Goal: Task Accomplishment & Management: Use online tool/utility

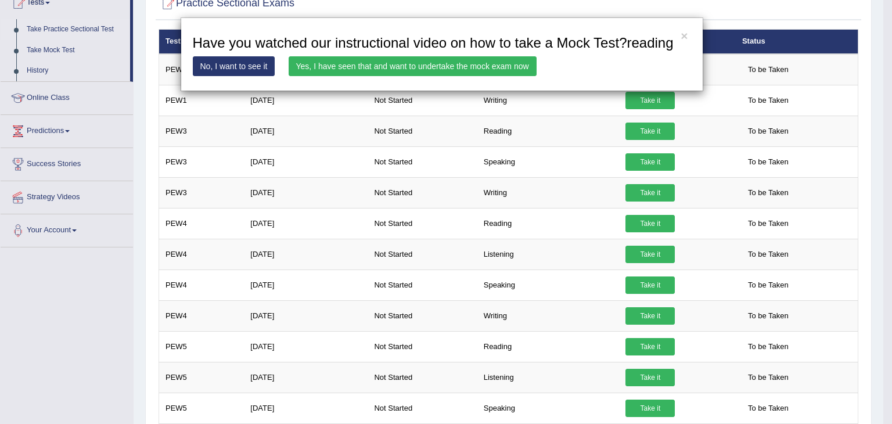
click at [462, 62] on link "Yes, I have seen that and want to undertake the mock exam now" at bounding box center [413, 66] width 248 height 20
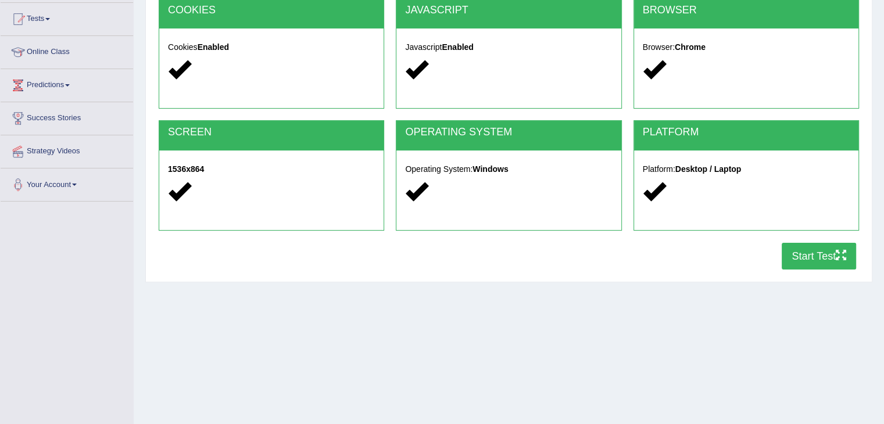
scroll to position [186, 0]
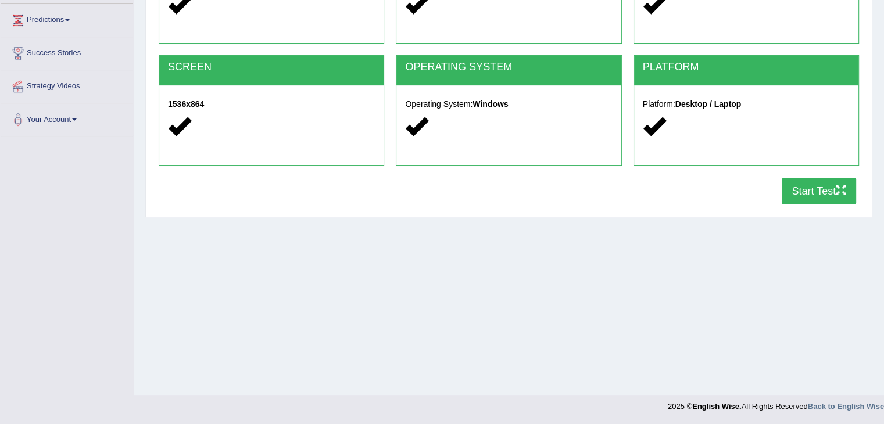
click at [811, 191] on button "Start Test" at bounding box center [818, 191] width 74 height 27
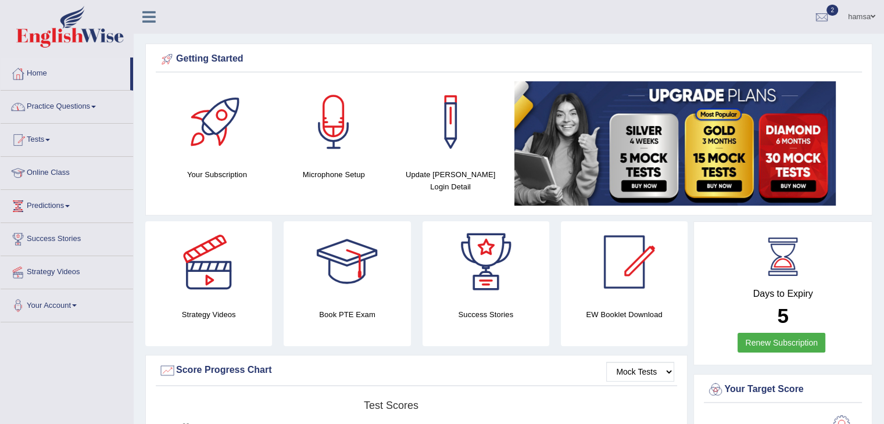
click at [42, 142] on link "Tests" at bounding box center [67, 138] width 132 height 29
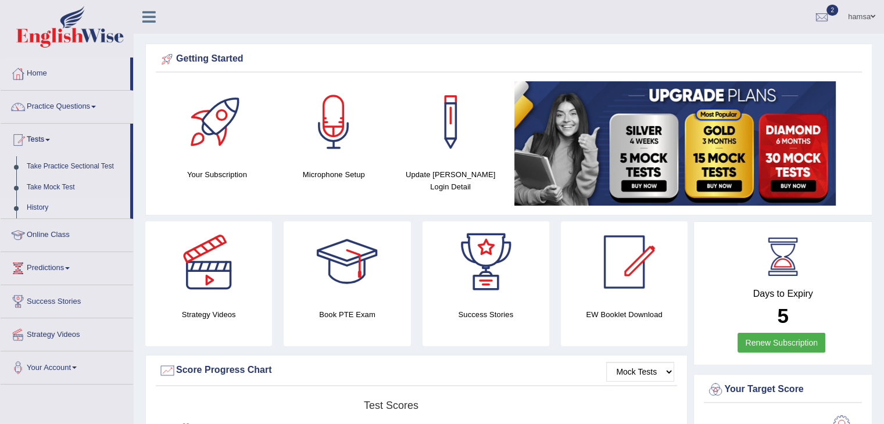
click at [33, 209] on link "History" at bounding box center [75, 208] width 109 height 21
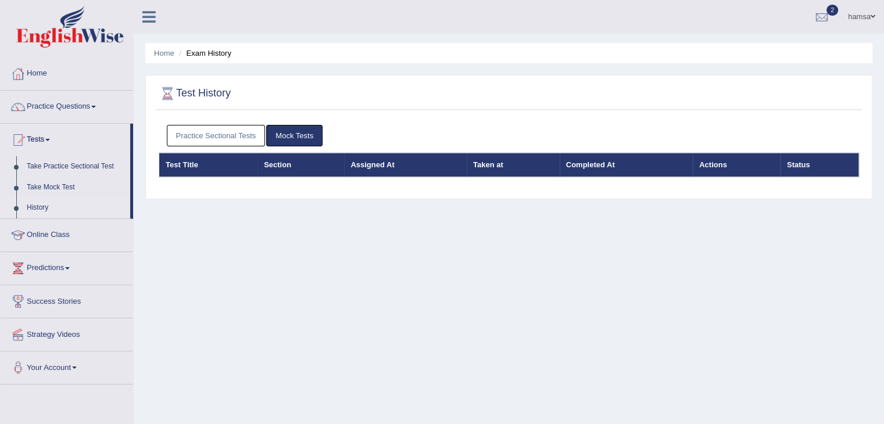
click at [231, 133] on link "Practice Sectional Tests" at bounding box center [216, 135] width 99 height 21
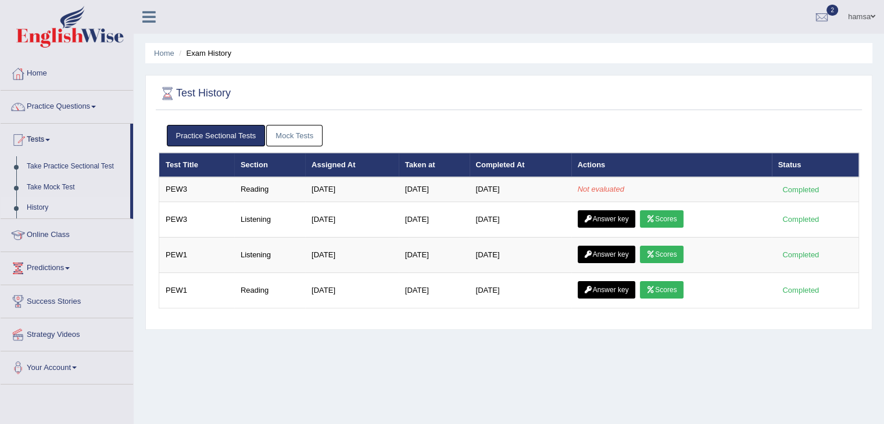
click at [216, 130] on link "Practice Sectional Tests" at bounding box center [216, 135] width 99 height 21
click at [44, 191] on link "Take Mock Test" at bounding box center [75, 187] width 109 height 21
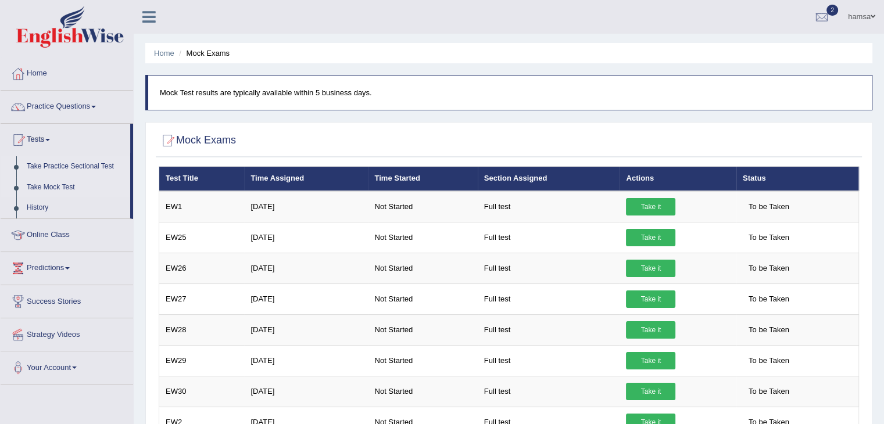
click at [41, 161] on link "Take Practice Sectional Test" at bounding box center [75, 166] width 109 height 21
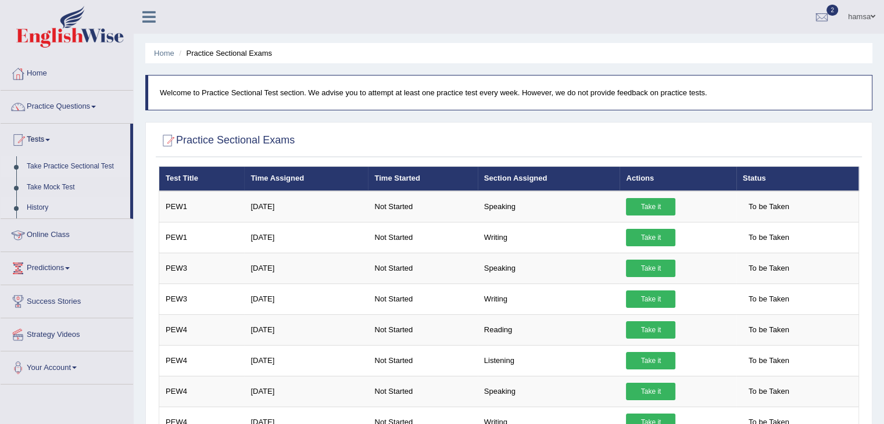
click at [33, 207] on link "History" at bounding box center [75, 208] width 109 height 21
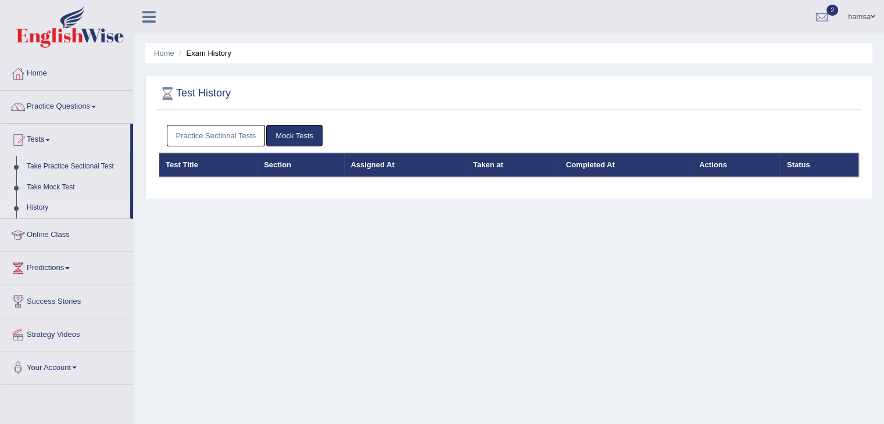
click at [204, 136] on link "Practice Sectional Tests" at bounding box center [216, 135] width 99 height 21
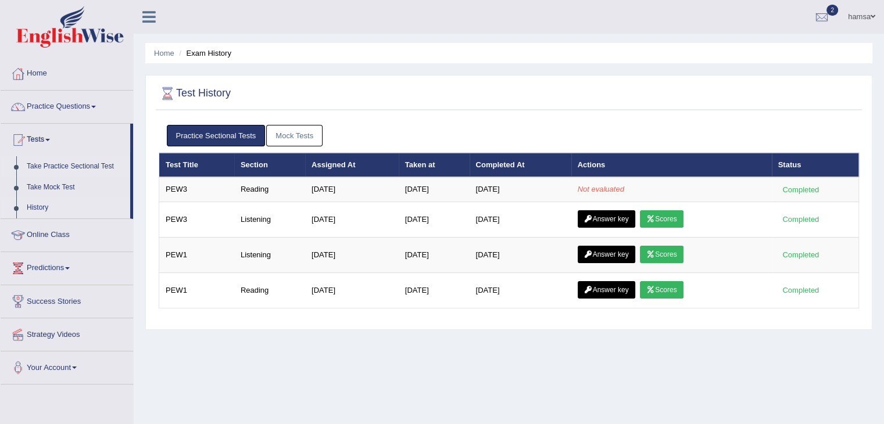
click at [53, 166] on link "Take Practice Sectional Test" at bounding box center [75, 166] width 109 height 21
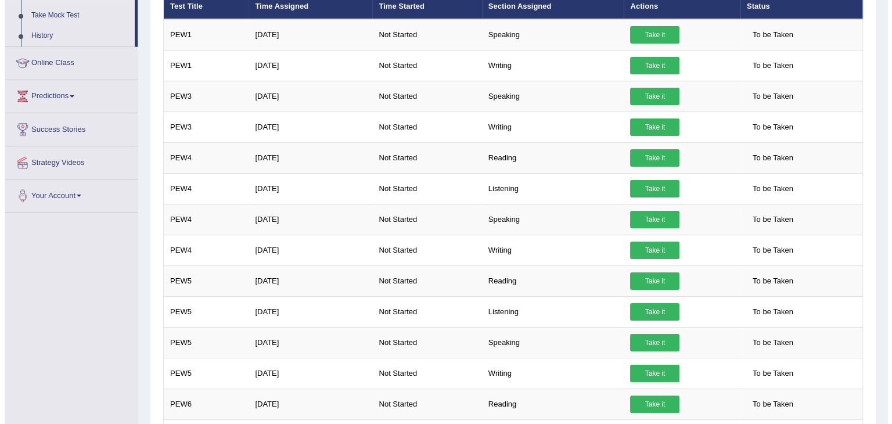
scroll to position [177, 0]
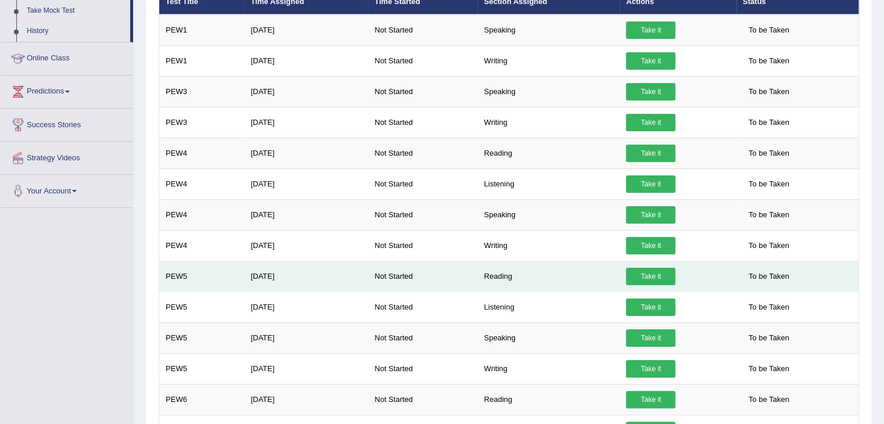
click at [644, 272] on link "Take it" at bounding box center [650, 276] width 49 height 17
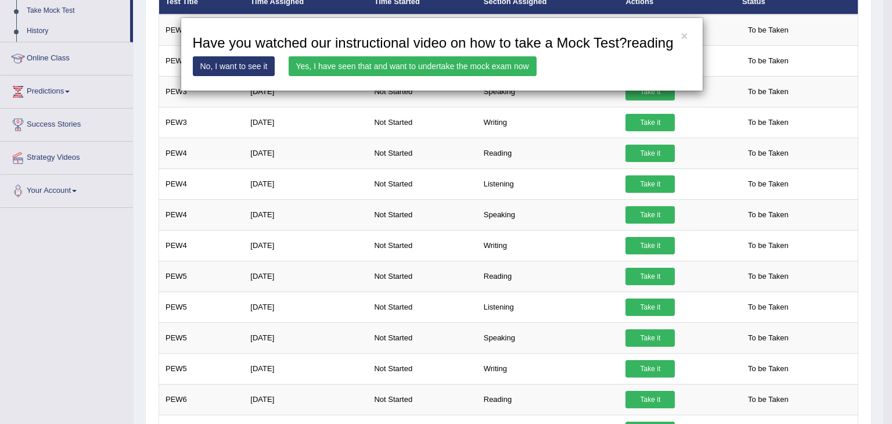
click at [412, 66] on link "Yes, I have seen that and want to undertake the mock exam now" at bounding box center [413, 66] width 248 height 20
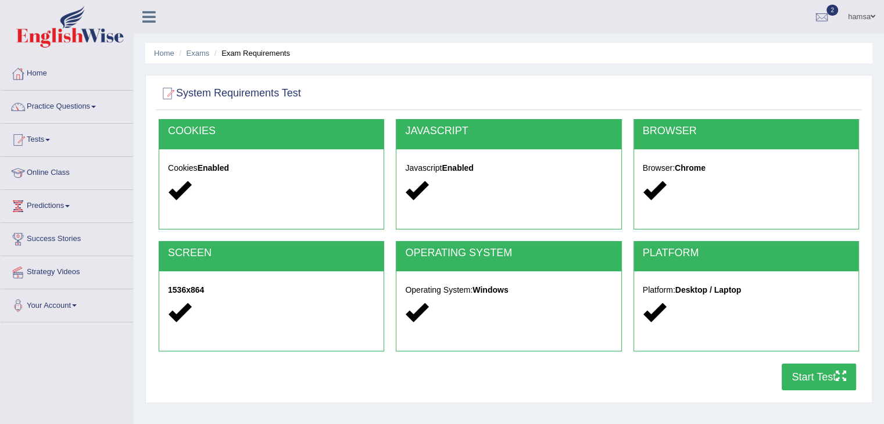
click at [809, 380] on button "Start Test" at bounding box center [818, 377] width 74 height 27
click at [47, 140] on link "Tests" at bounding box center [67, 138] width 132 height 29
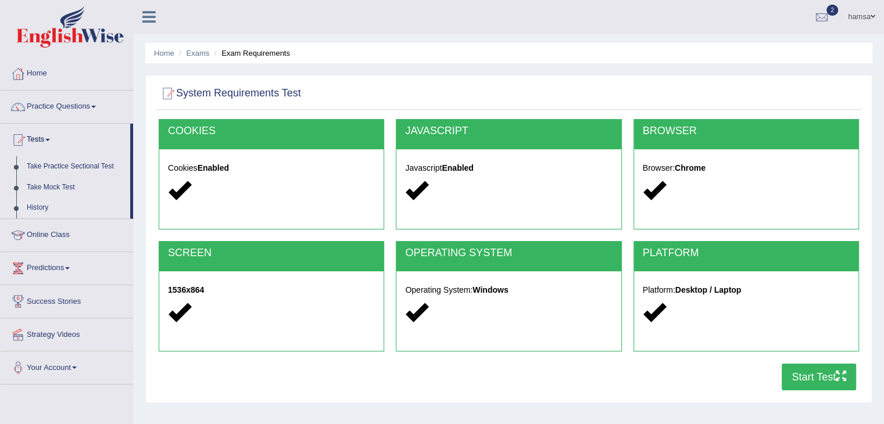
click at [40, 208] on link "History" at bounding box center [75, 208] width 109 height 21
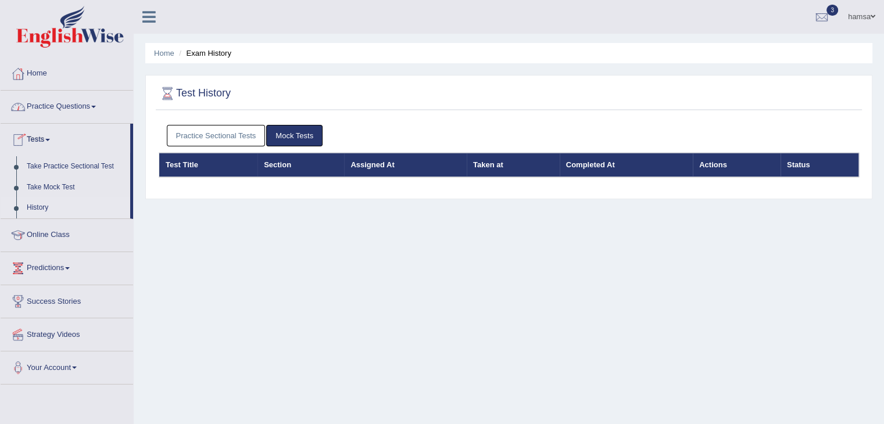
click at [204, 133] on link "Practice Sectional Tests" at bounding box center [216, 135] width 99 height 21
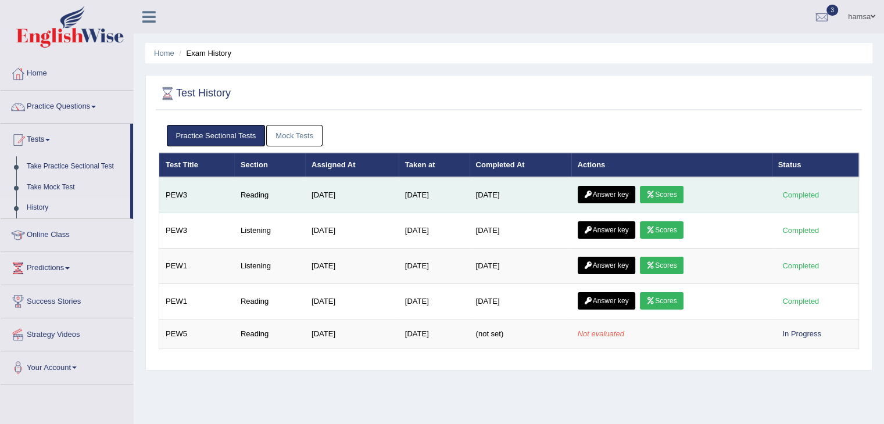
click at [665, 196] on link "Scores" at bounding box center [661, 194] width 43 height 17
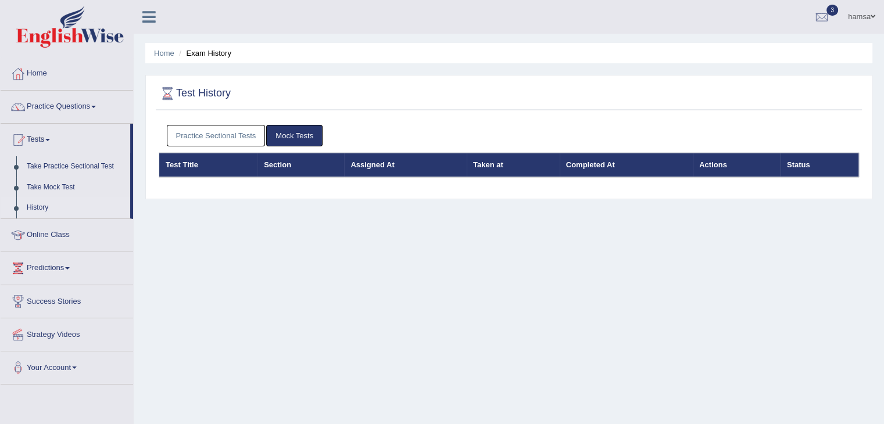
click at [207, 135] on link "Practice Sectional Tests" at bounding box center [216, 135] width 99 height 21
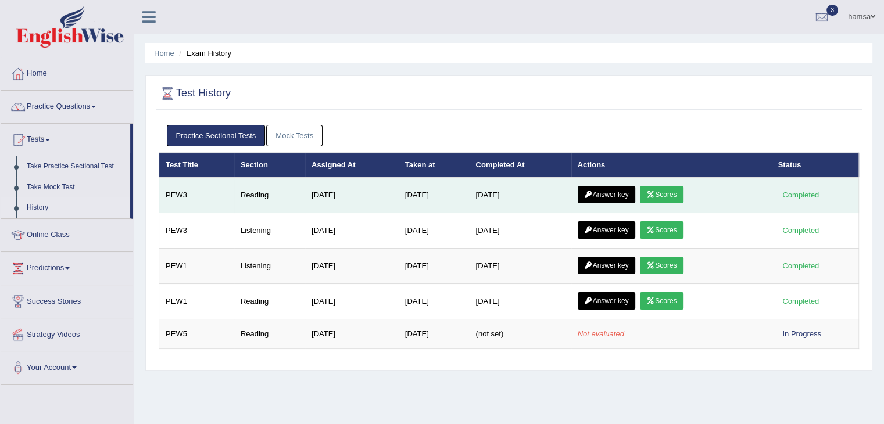
click at [606, 195] on link "Answer key" at bounding box center [606, 194] width 58 height 17
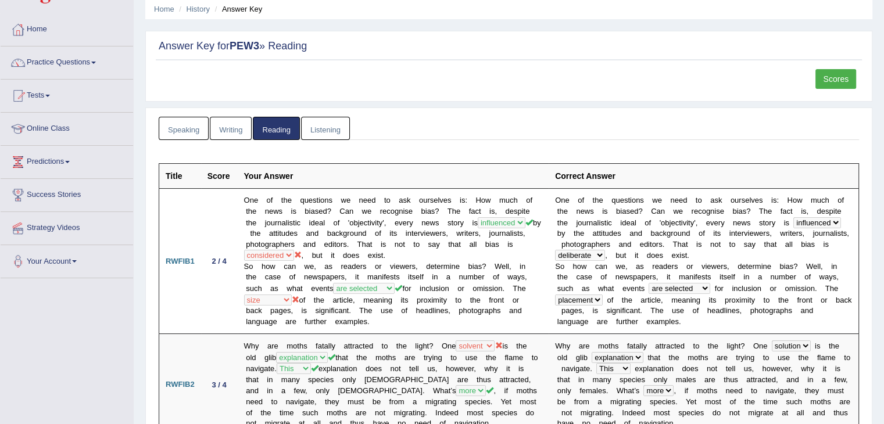
scroll to position [31, 0]
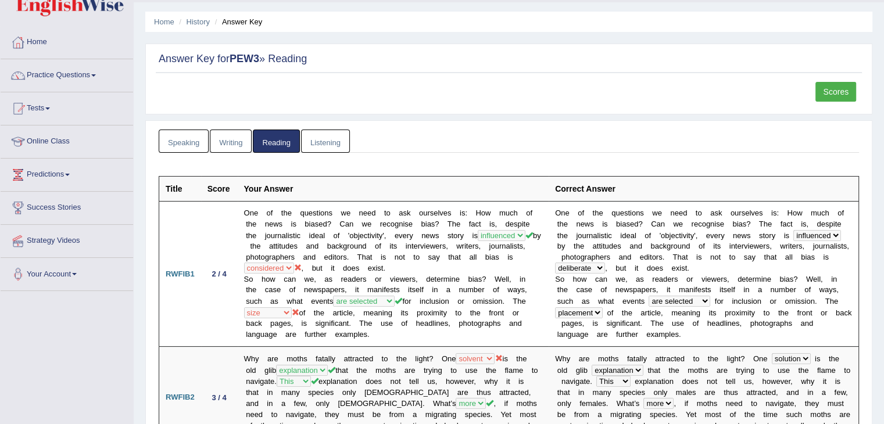
click at [829, 94] on link "Scores" at bounding box center [835, 92] width 41 height 20
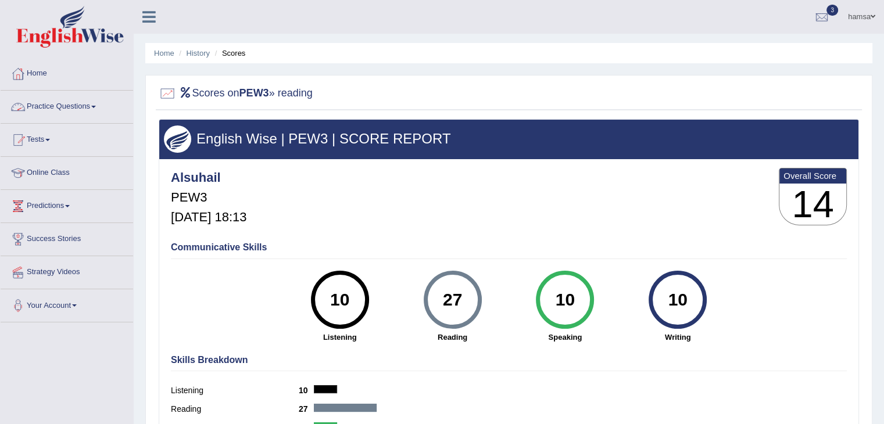
click at [83, 104] on link "Practice Questions" at bounding box center [67, 105] width 132 height 29
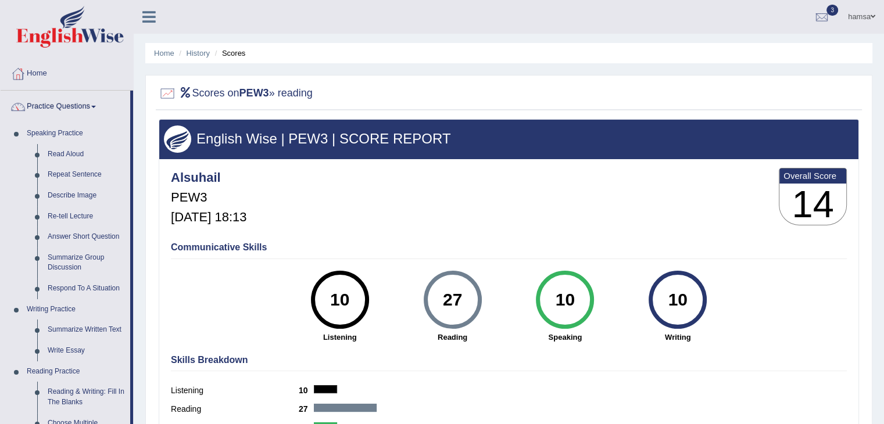
click at [83, 104] on link "Practice Questions" at bounding box center [66, 105] width 130 height 29
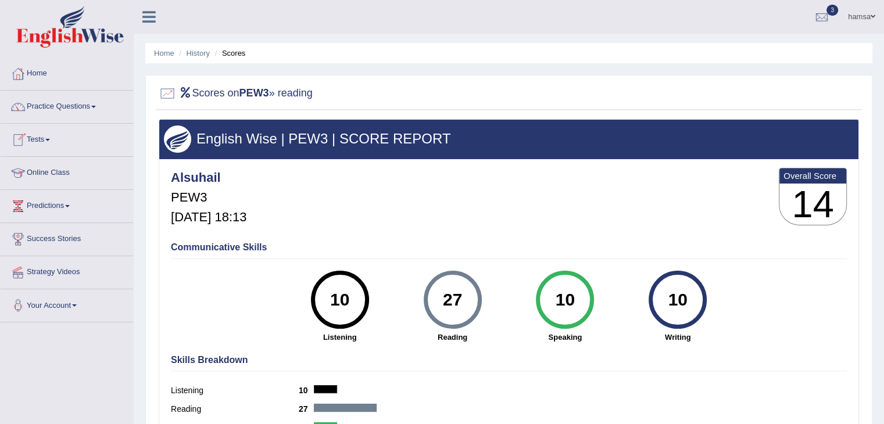
click at [49, 142] on link "Tests" at bounding box center [67, 138] width 132 height 29
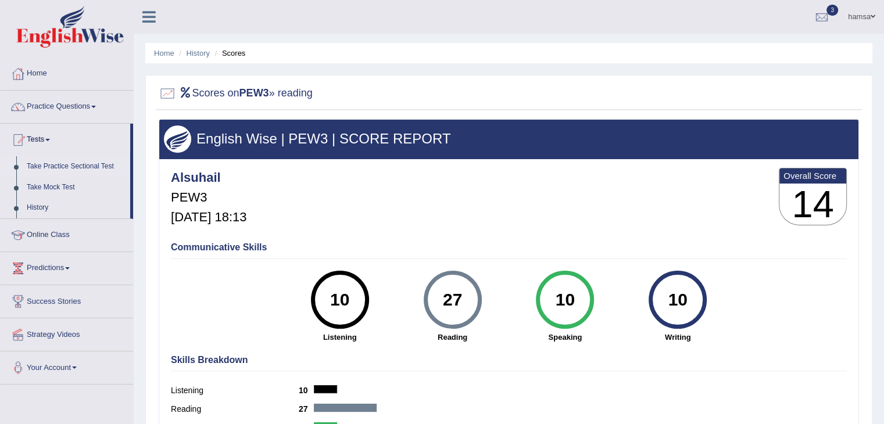
click at [53, 165] on link "Take Practice Sectional Test" at bounding box center [75, 166] width 109 height 21
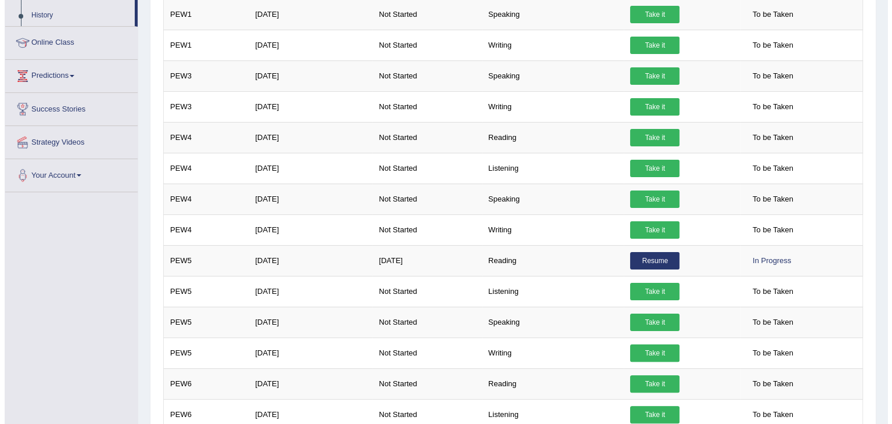
scroll to position [189, 0]
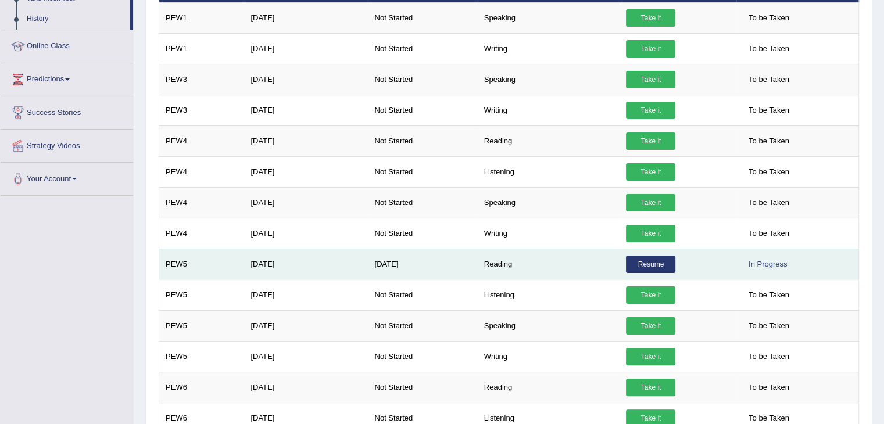
click at [648, 265] on link "Resume" at bounding box center [650, 264] width 49 height 17
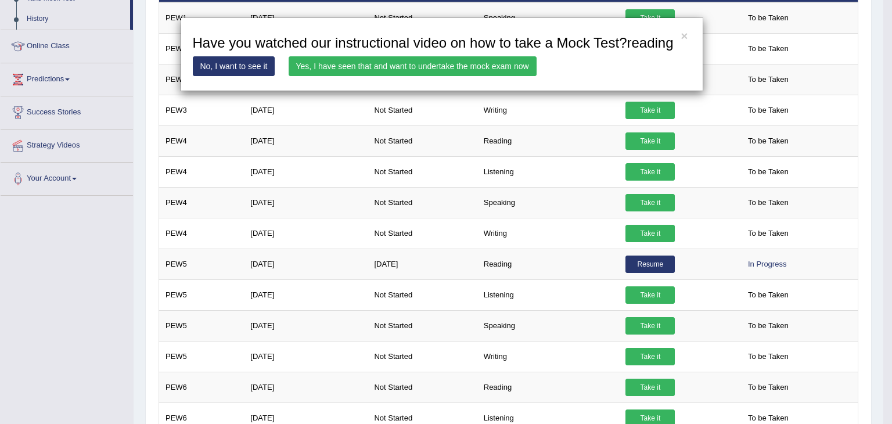
click at [387, 69] on link "Yes, I have seen that and want to undertake the mock exam now" at bounding box center [413, 66] width 248 height 20
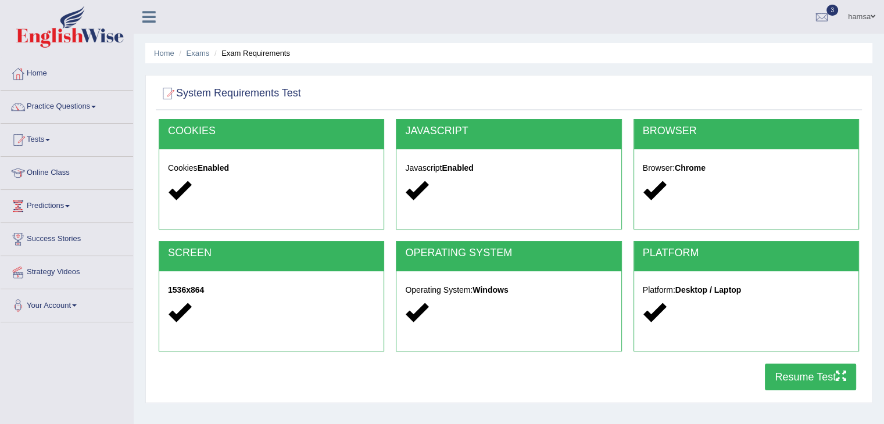
click at [804, 375] on button "Resume Test" at bounding box center [809, 377] width 91 height 27
